Goal: Transaction & Acquisition: Purchase product/service

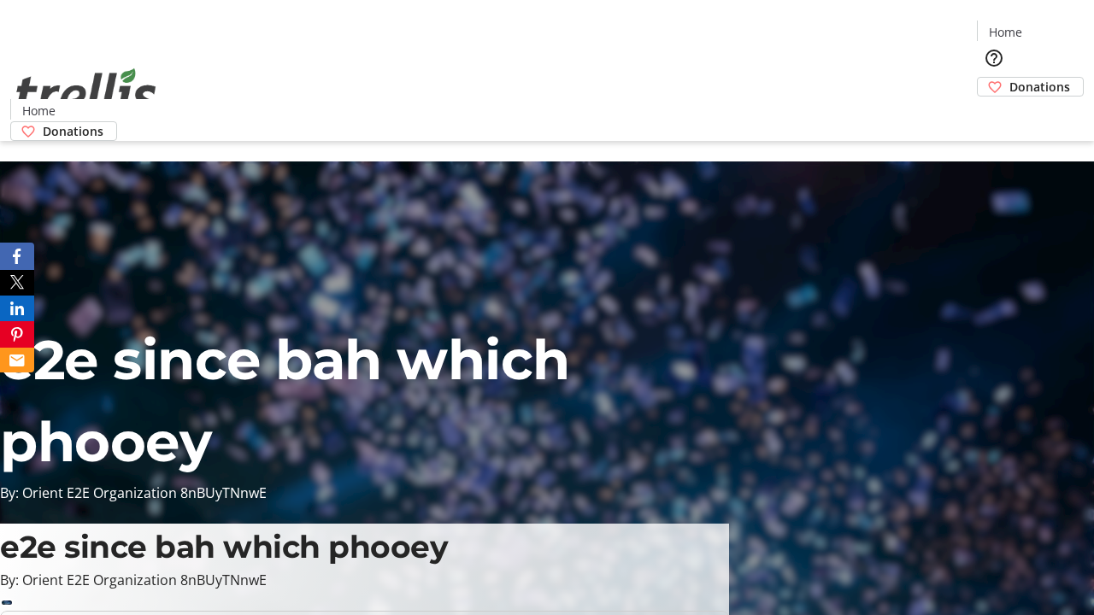
click at [1009, 78] on span "Donations" at bounding box center [1039, 87] width 61 height 18
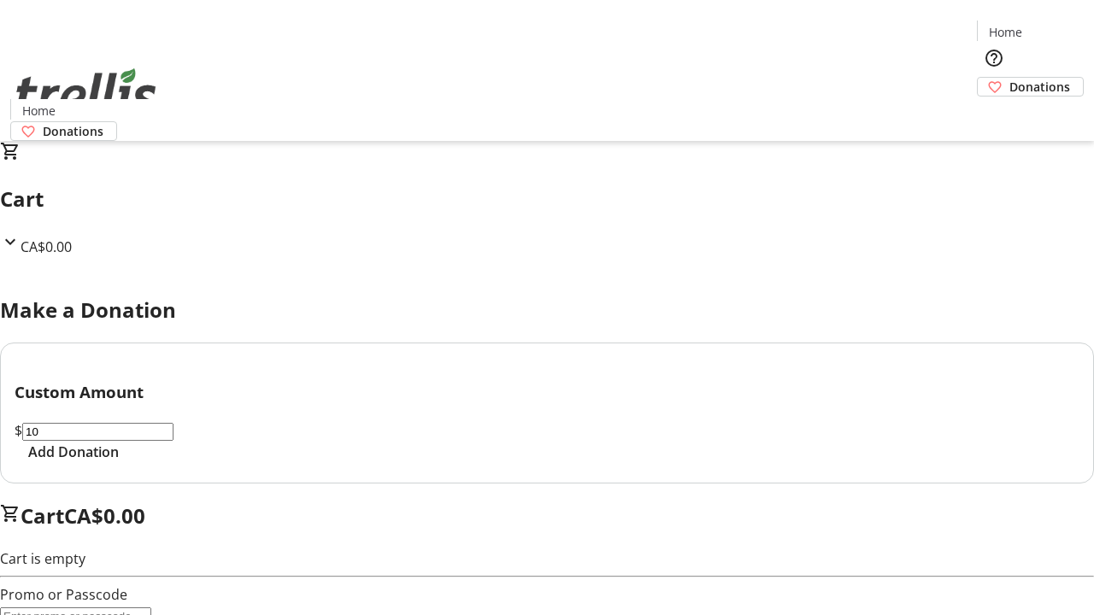
click at [119, 462] on span "Add Donation" at bounding box center [73, 452] width 91 height 21
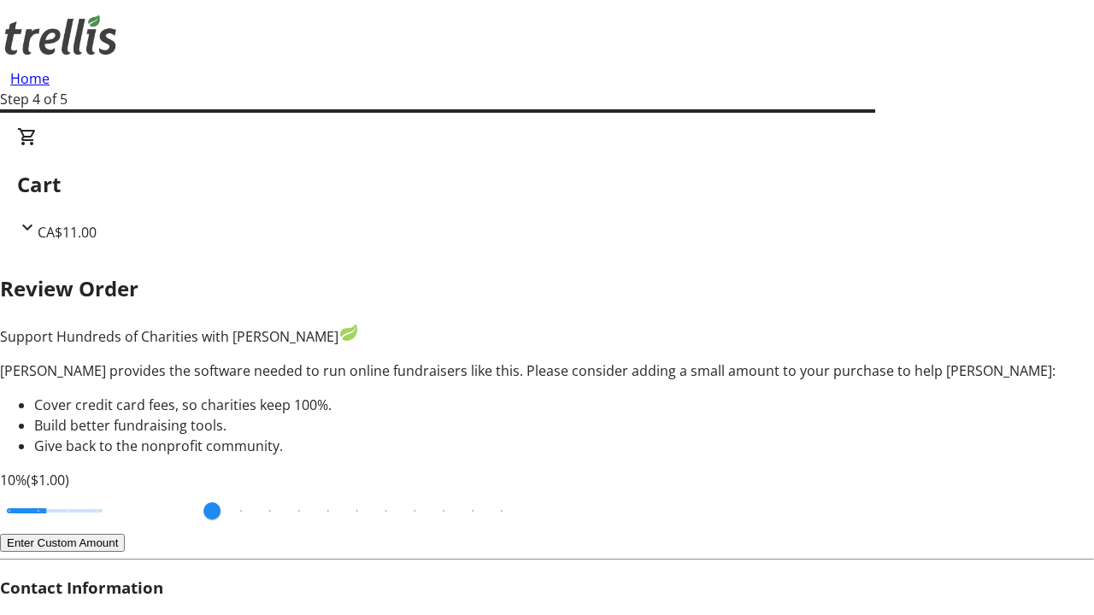
type input "3"
click at [115, 492] on input "Cover fees percentage" at bounding box center [55, 511] width 132 height 38
